Goal: Task Accomplishment & Management: Use online tool/utility

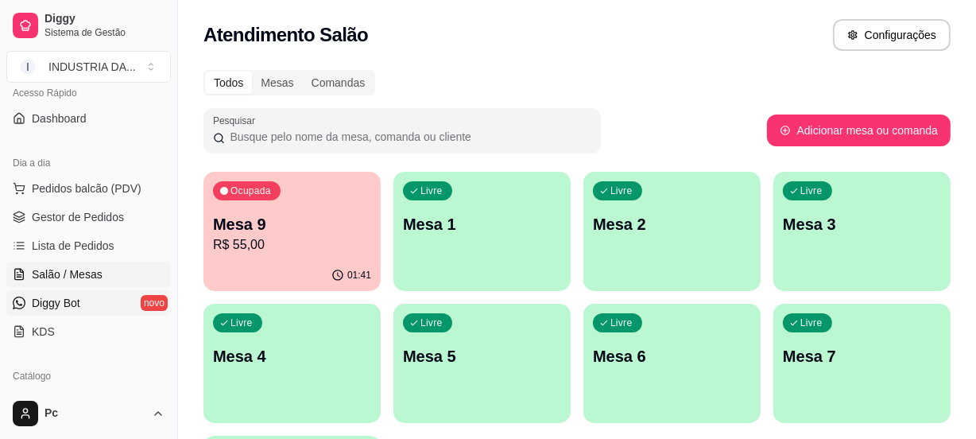
scroll to position [144, 0]
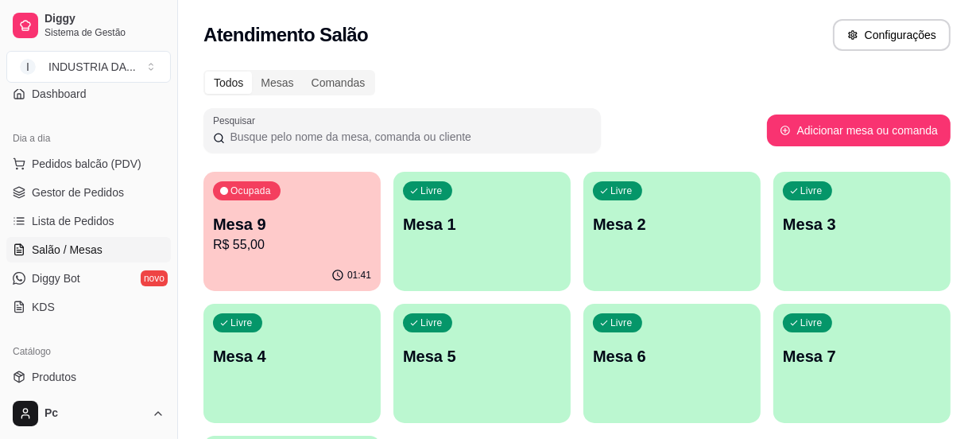
click at [332, 232] on p "Mesa 9" at bounding box center [292, 224] width 158 height 22
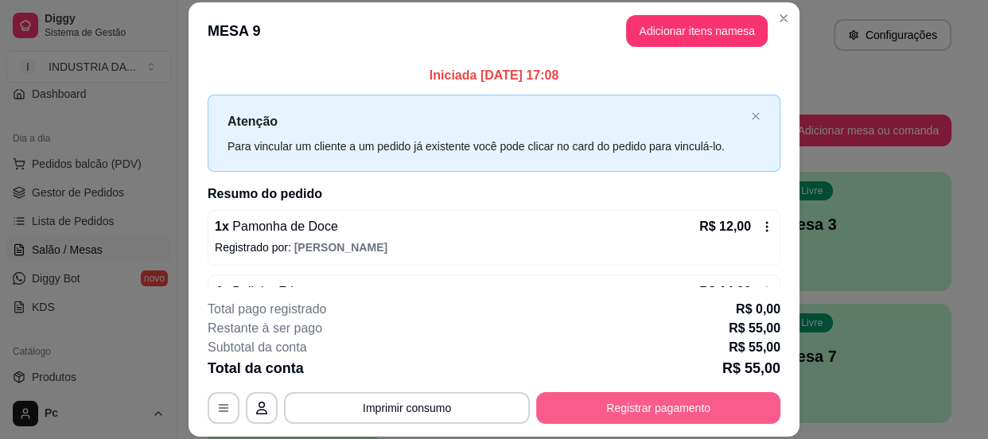
click at [650, 406] on button "Registrar pagamento" at bounding box center [658, 408] width 244 height 32
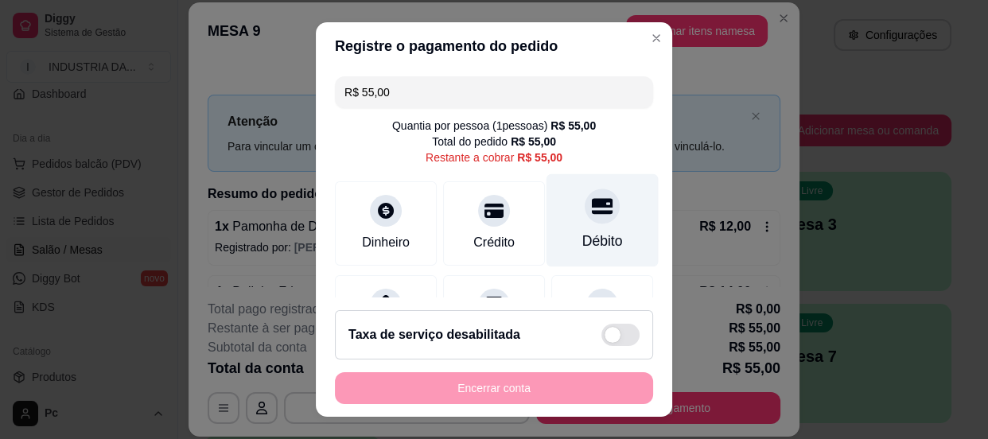
click at [596, 198] on div "Débito" at bounding box center [602, 219] width 112 height 93
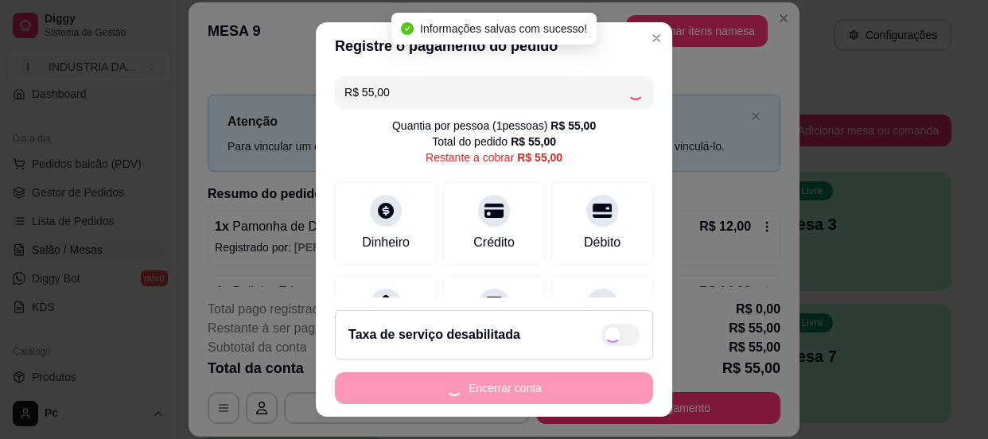
type input "R$ 0,00"
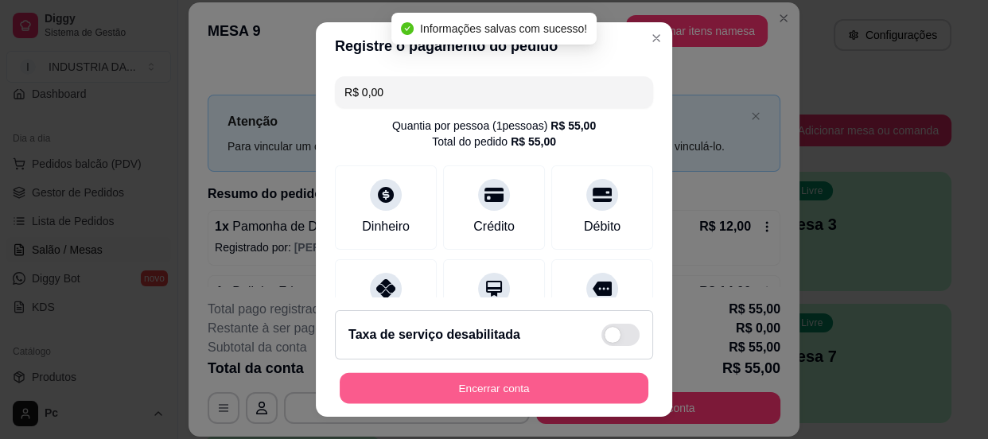
click at [542, 376] on button "Encerrar conta" at bounding box center [494, 388] width 309 height 31
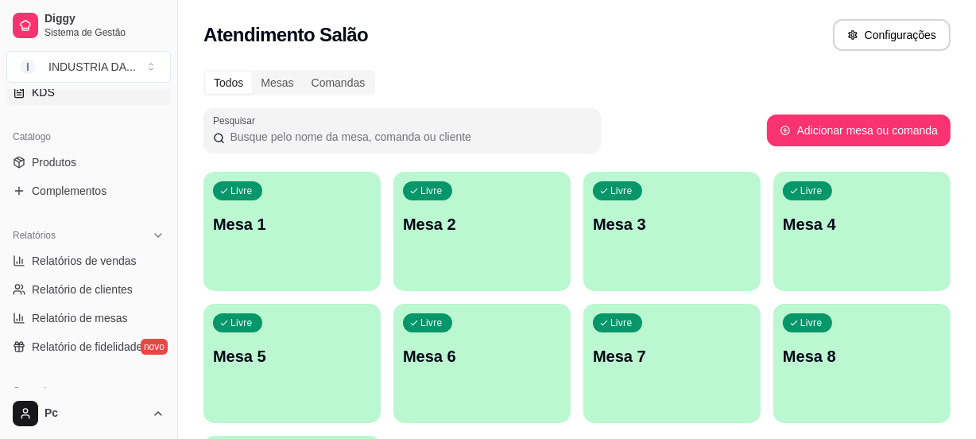
scroll to position [361, 0]
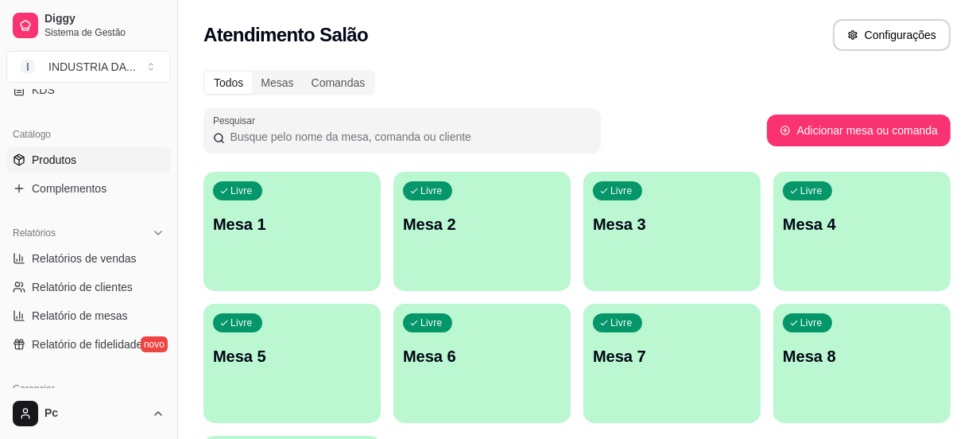
click at [82, 157] on link "Produtos" at bounding box center [88, 159] width 165 height 25
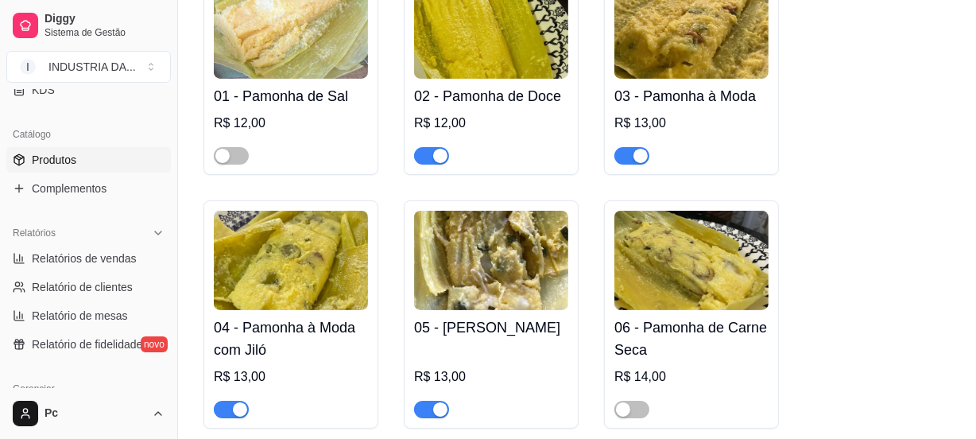
scroll to position [361, 0]
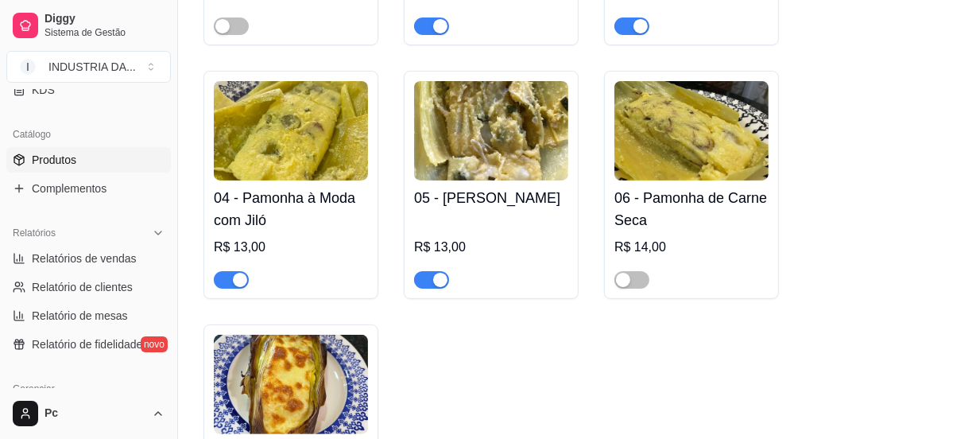
click at [414, 283] on span "button" at bounding box center [431, 279] width 35 height 17
click at [233, 278] on div "button" at bounding box center [240, 280] width 14 height 14
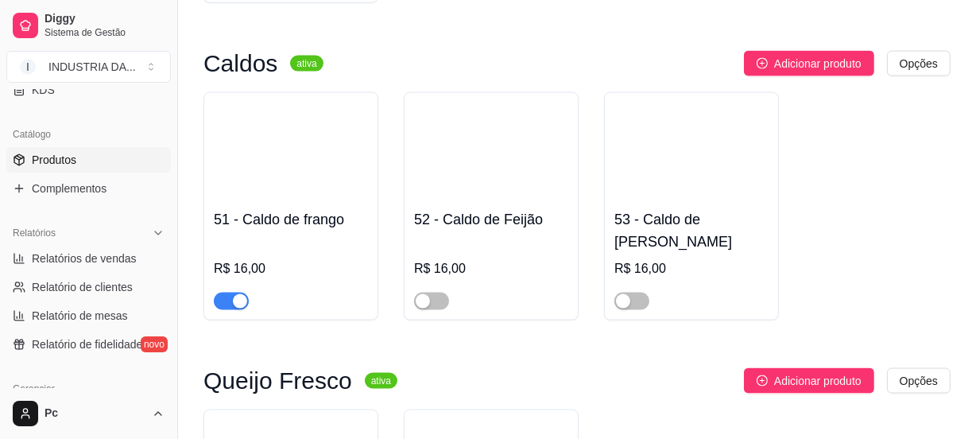
scroll to position [2096, 0]
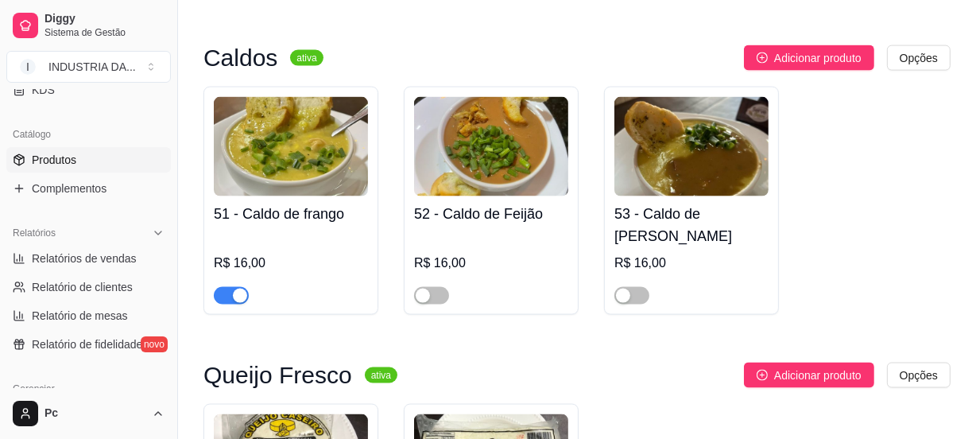
click at [231, 287] on span "button" at bounding box center [231, 295] width 35 height 17
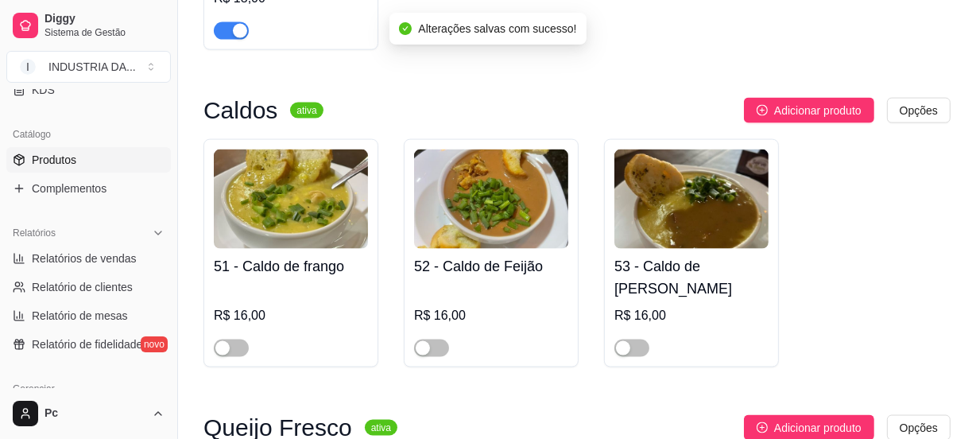
scroll to position [1879, 0]
